Goal: Navigation & Orientation: Find specific page/section

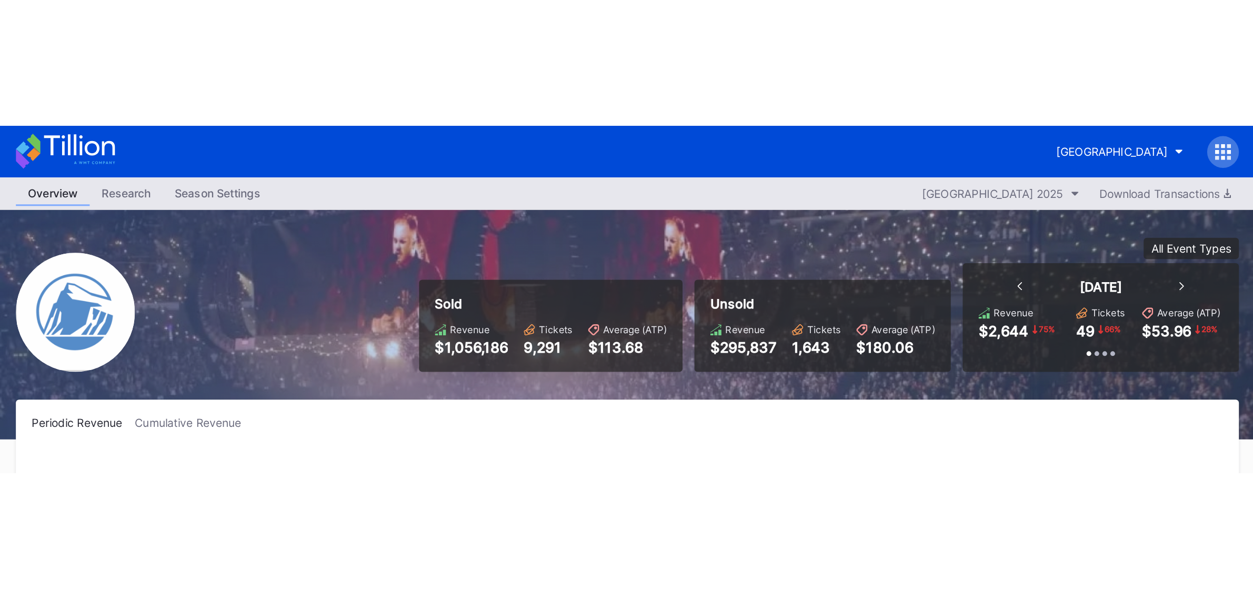
scroll to position [1402, 0]
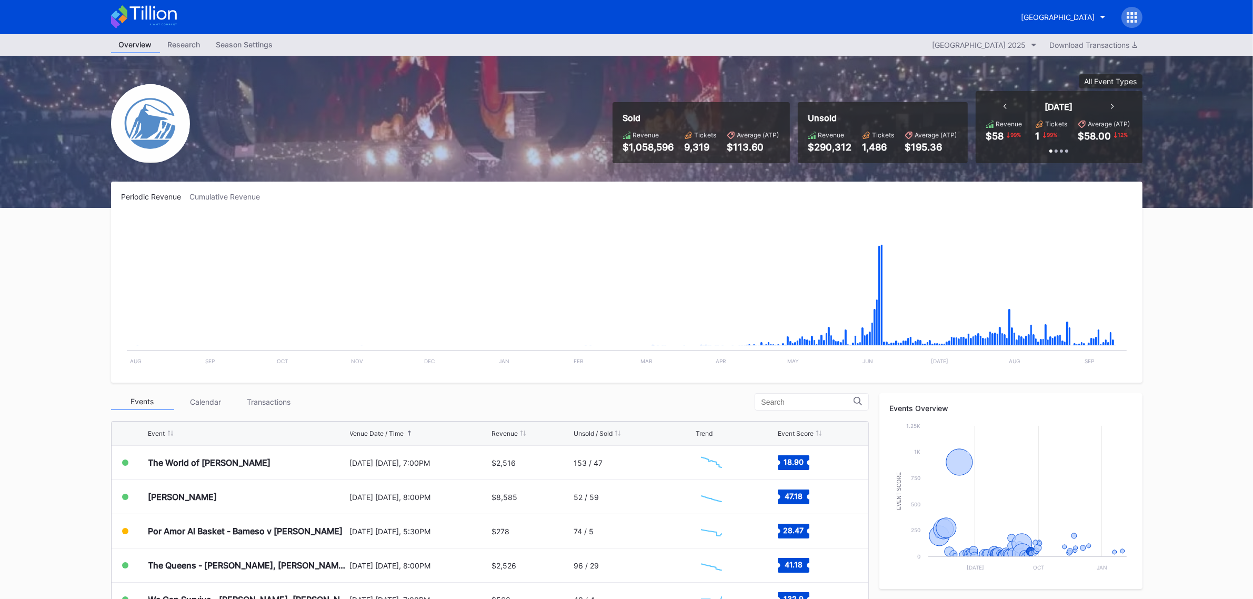
scroll to position [66, 0]
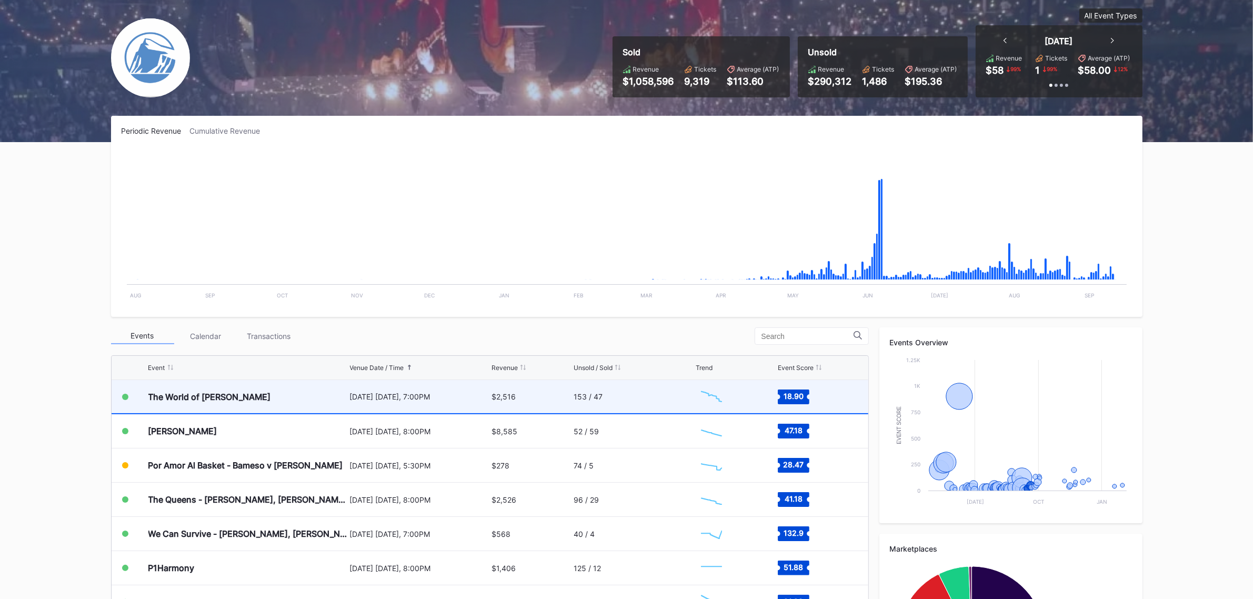
click at [247, 401] on div "The World of [PERSON_NAME]" at bounding box center [247, 396] width 199 height 33
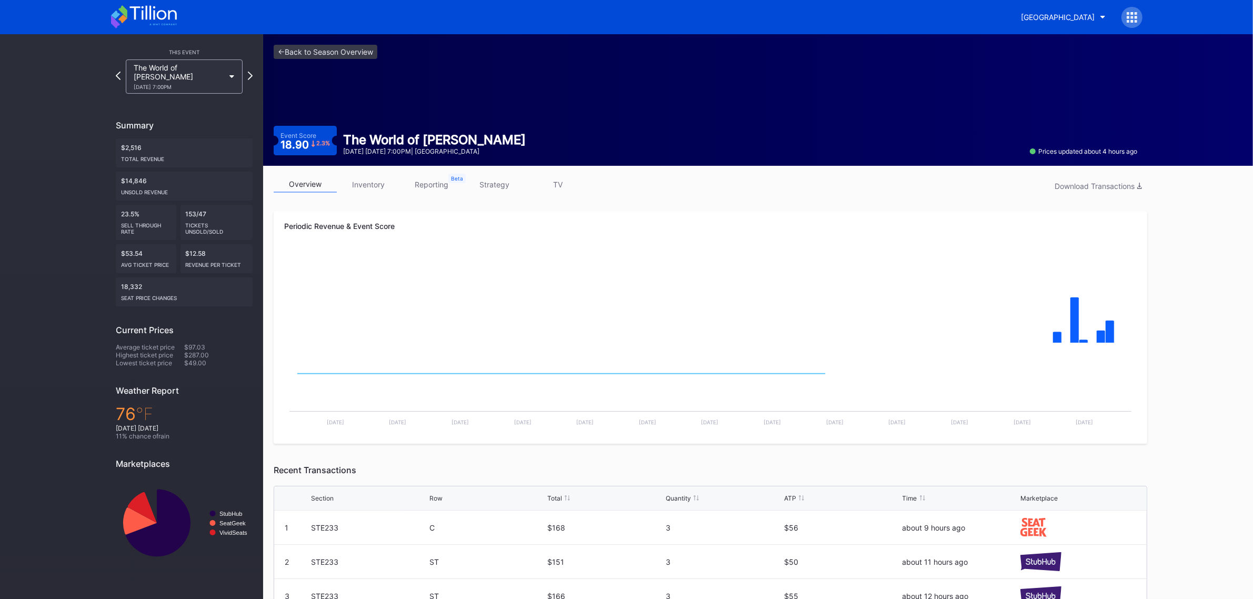
click at [509, 188] on link "strategy" at bounding box center [494, 184] width 63 height 16
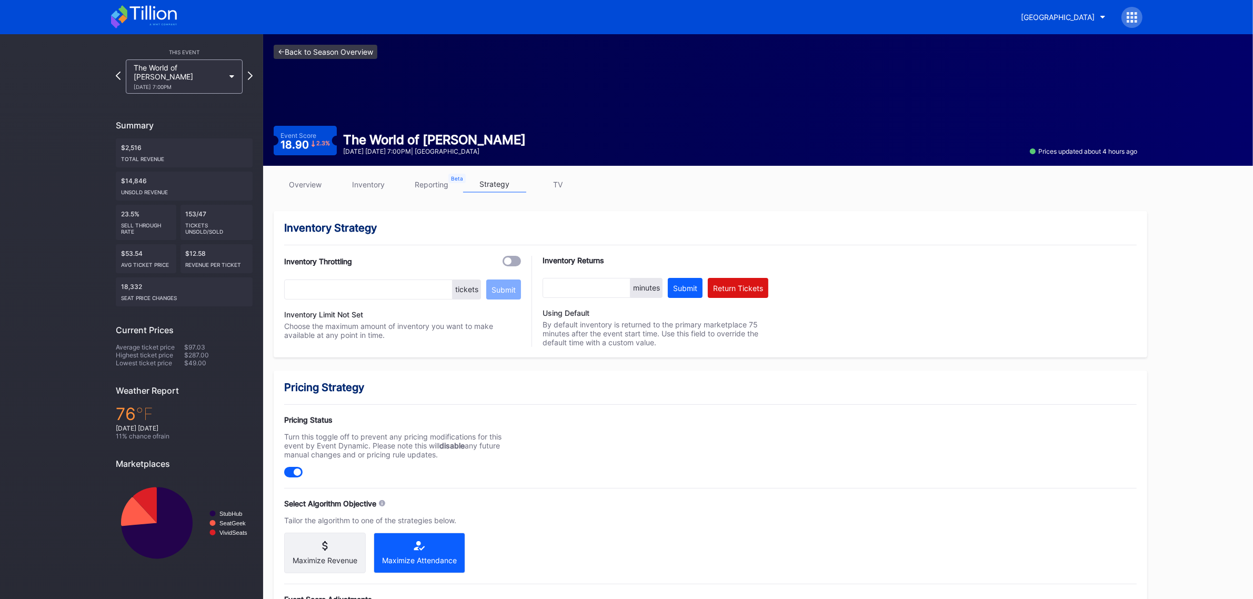
click at [349, 48] on link "<- Back to Season Overview" at bounding box center [326, 52] width 104 height 14
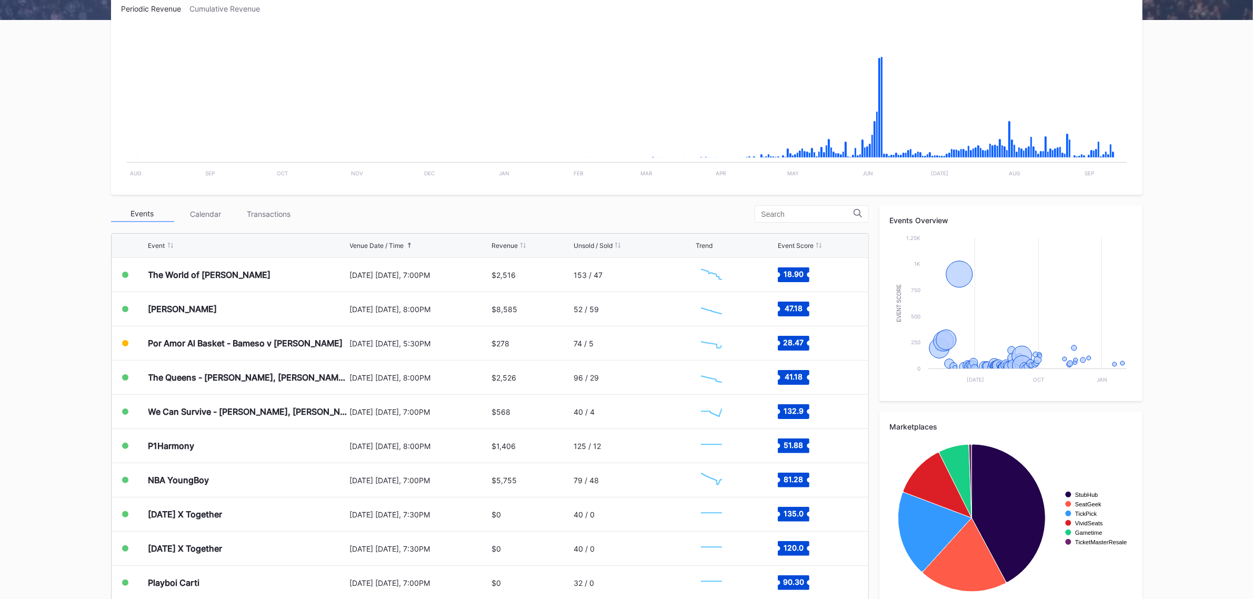
scroll to position [197, 0]
